Goal: Information Seeking & Learning: Understand process/instructions

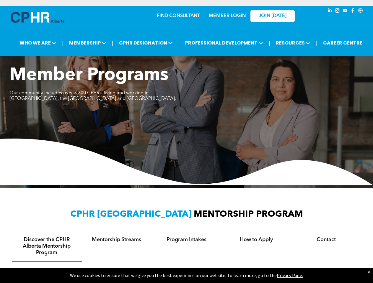
click at [186, 142] on img at bounding box center [186, 162] width 373 height 47
click at [186, 145] on img at bounding box center [186, 162] width 373 height 47
click at [191, 43] on span "PROFESSIONAL DEVELOPMENT" at bounding box center [223, 42] width 81 height 11
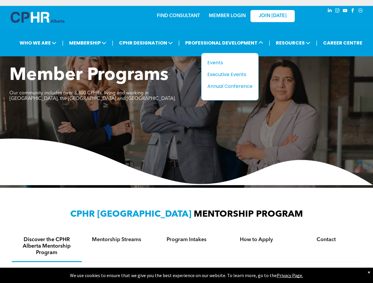
click at [47, 246] on h4 "Discover the CPHR Alberta Mentorship Program" at bounding box center [46, 246] width 59 height 19
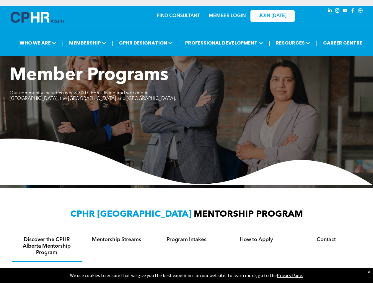
click at [117, 246] on div "Mentorship Streams" at bounding box center [117, 246] width 70 height 31
click at [186, 246] on div "Program Intakes" at bounding box center [186, 246] width 70 height 30
click at [256, 246] on div "How to Apply" at bounding box center [256, 246] width 70 height 30
click at [326, 246] on div "Contact" at bounding box center [326, 246] width 70 height 30
click at [186, 276] on p "We use cookies to ensure that we give you the best experience on our website. T…" at bounding box center [186, 276] width 373 height 6
